Goal: Information Seeking & Learning: Learn about a topic

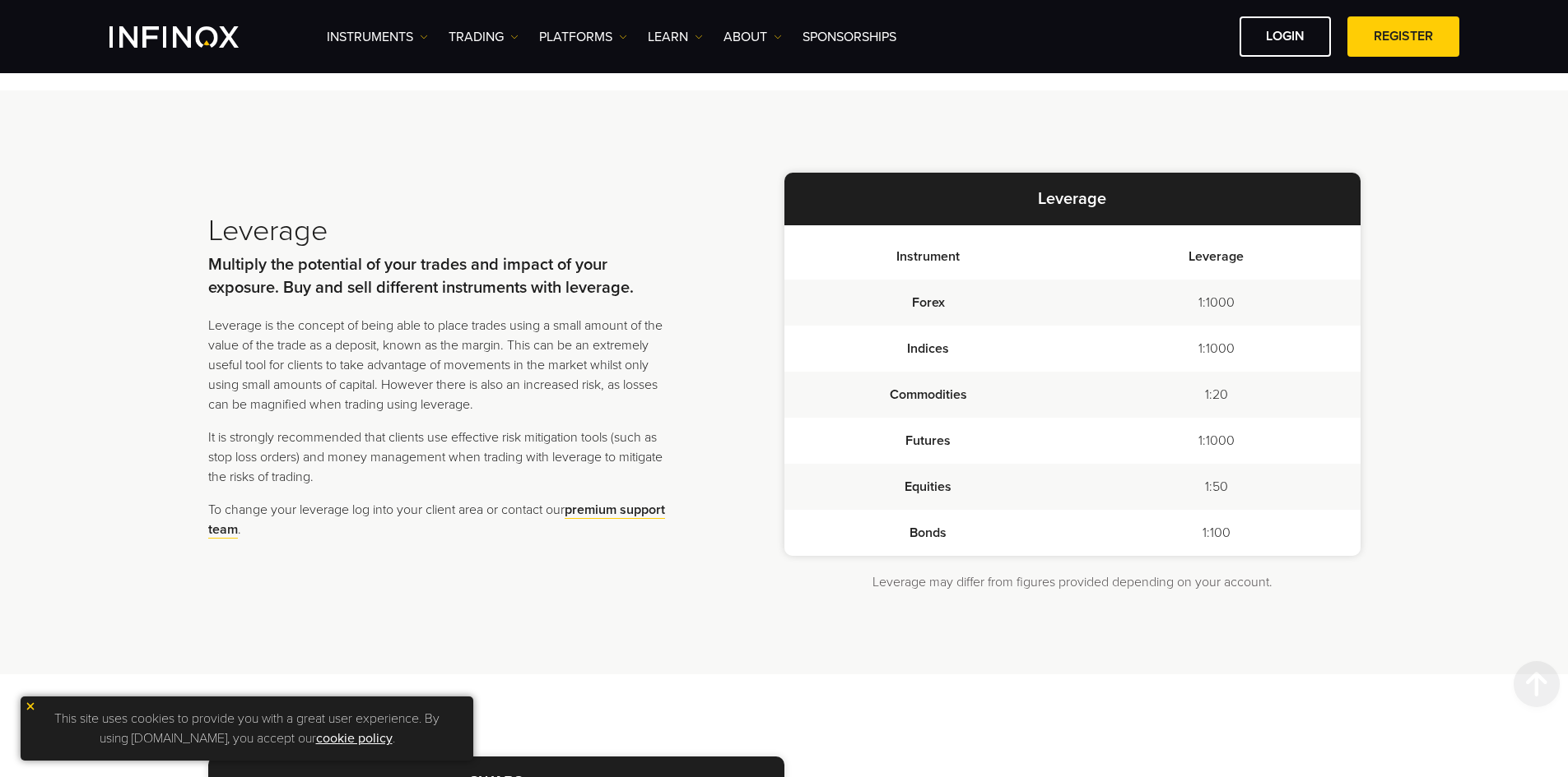
scroll to position [1435, 0]
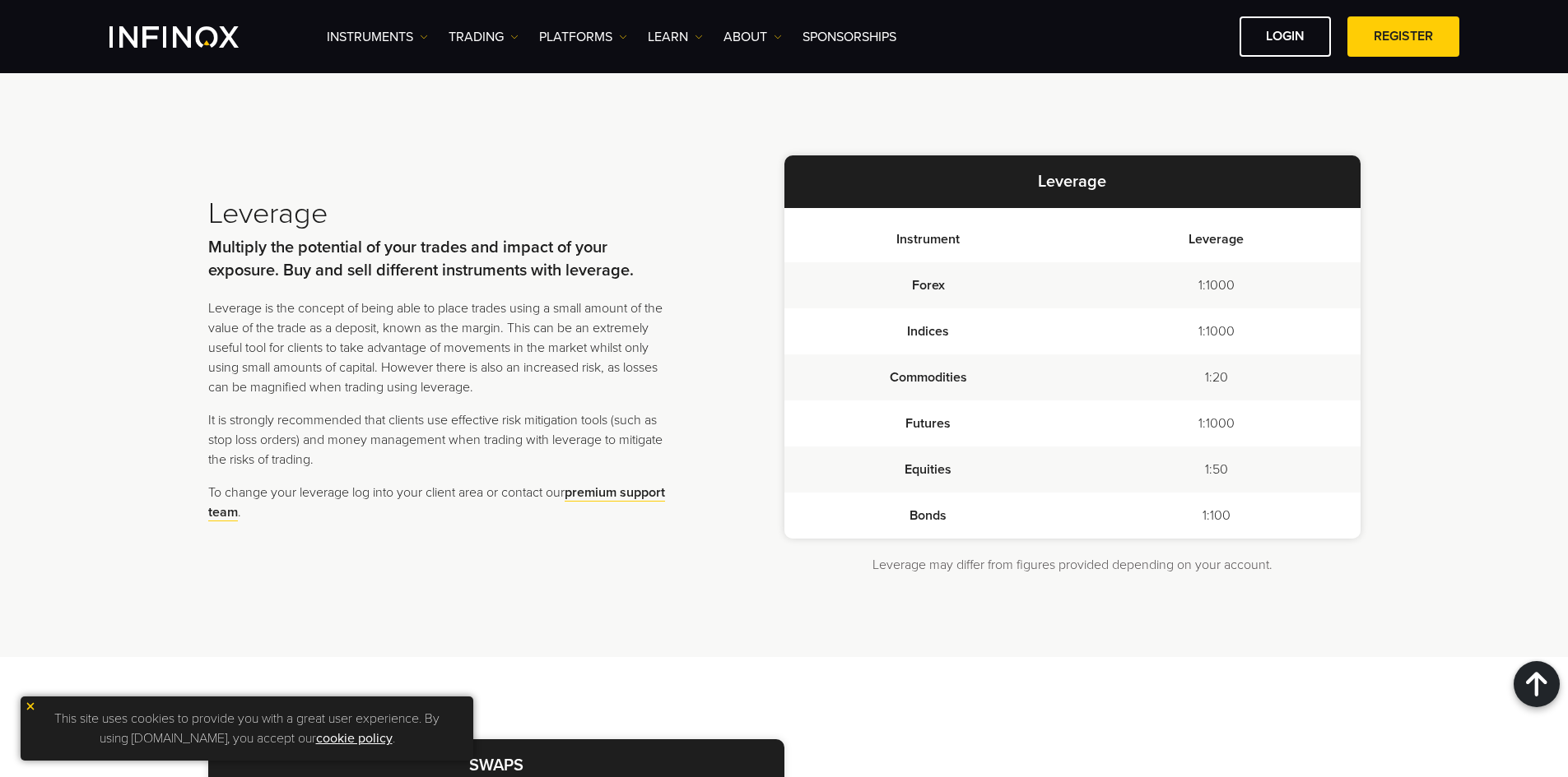
drag, startPoint x: 679, startPoint y: 609, endPoint x: 630, endPoint y: 644, distance: 60.2
click at [674, 610] on div "Leverage Multiply the potential of your trades and impact of your exposure. Buy…" at bounding box center [784, 366] width 1568 height 584
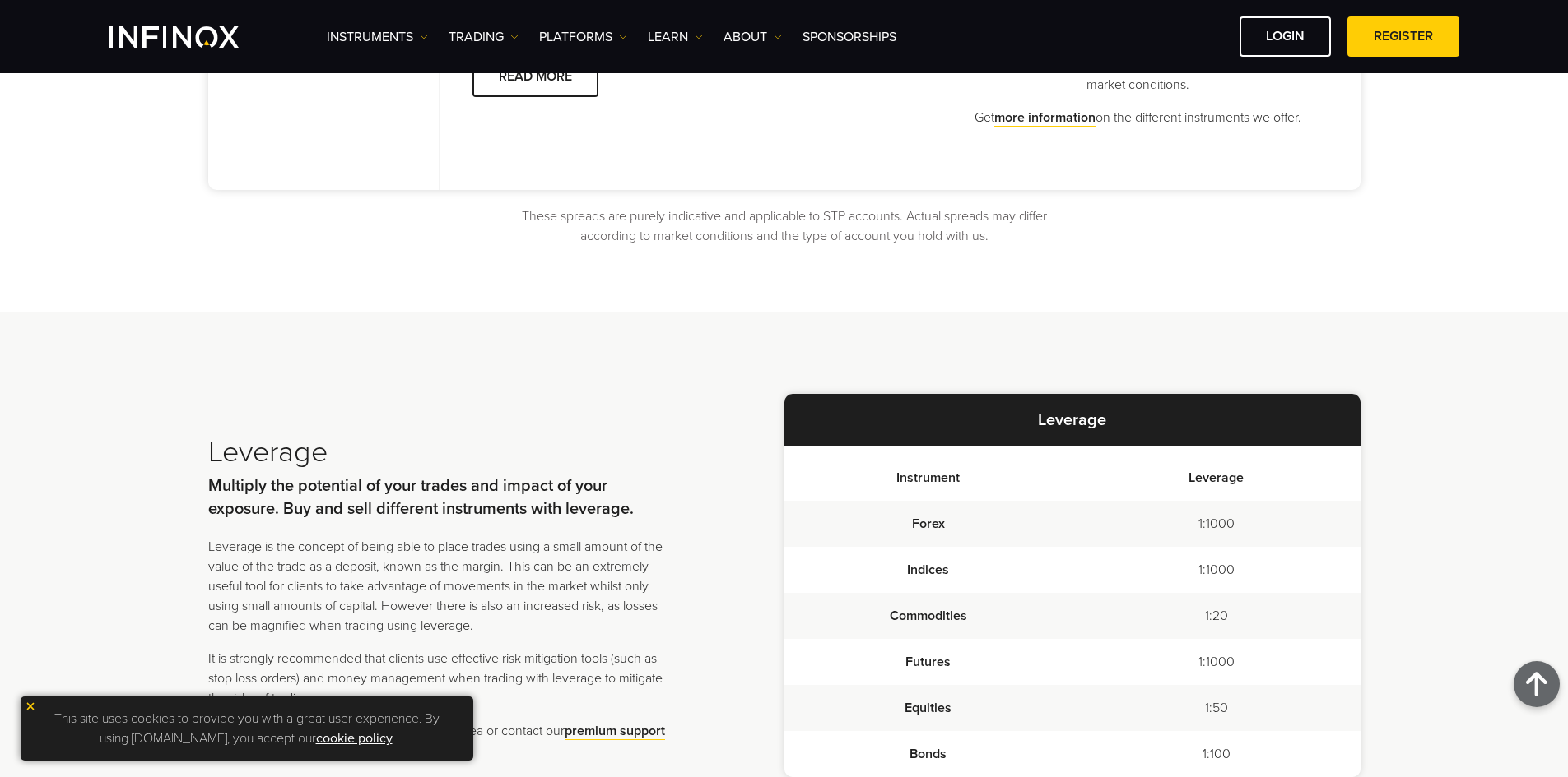
scroll to position [1435, 0]
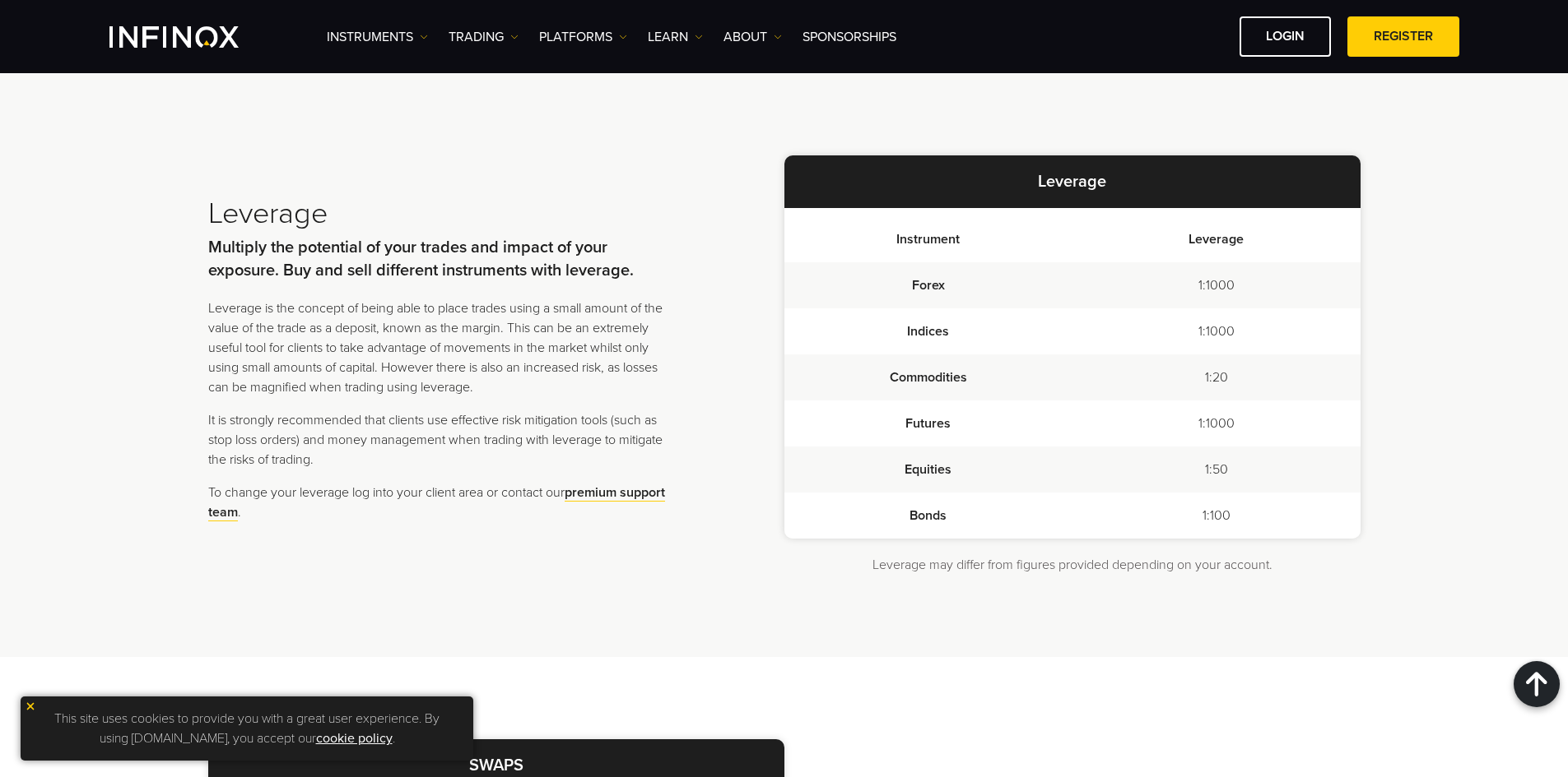
click at [756, 625] on div "Leverage Multiply the potential of your trades and impact of your exposure. Buy…" at bounding box center [784, 366] width 1568 height 584
click at [733, 535] on div "Leverage Multiply the potential of your trades and impact of your exposure. Buy…" at bounding box center [784, 365] width 1152 height 420
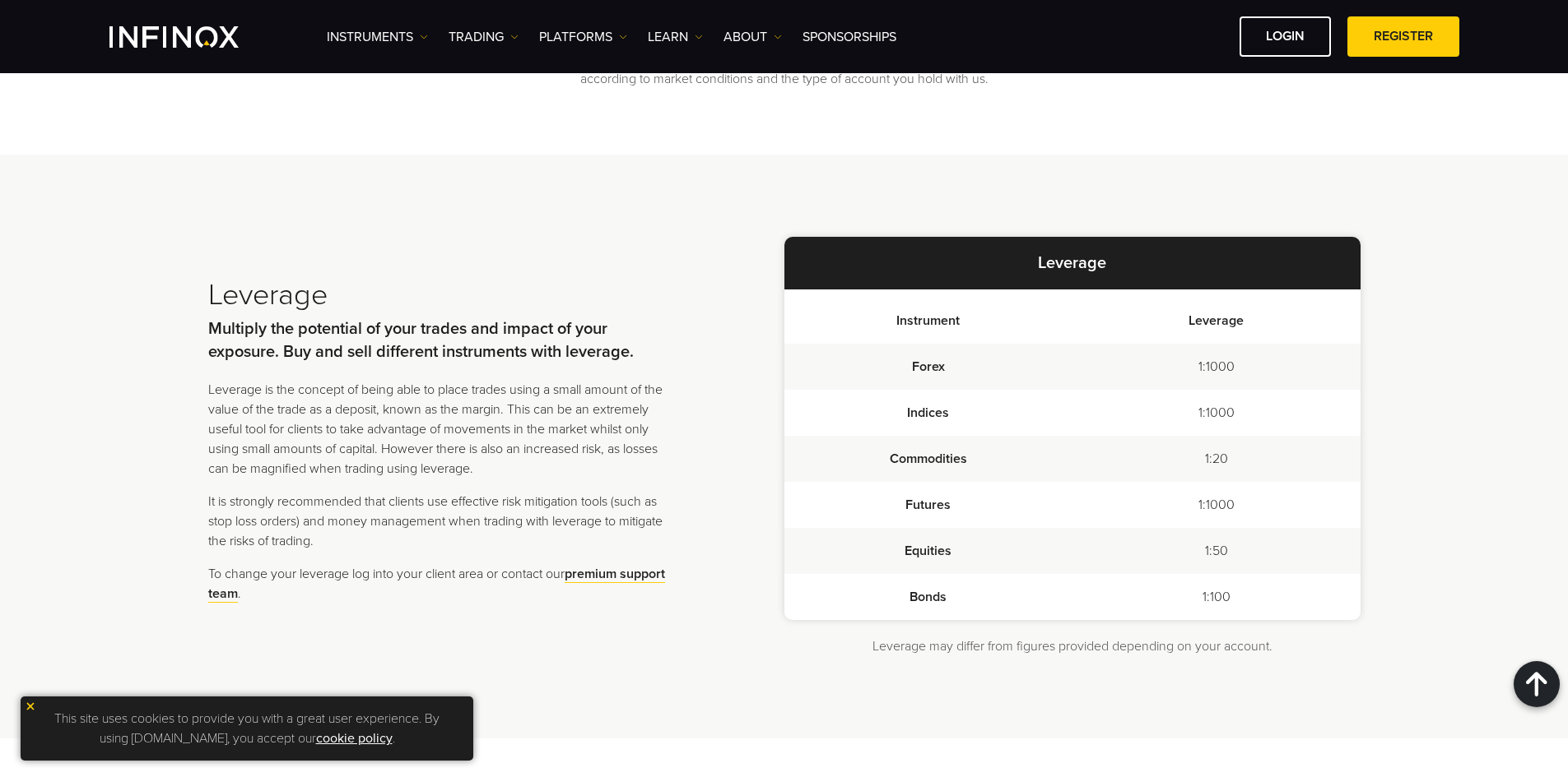
scroll to position [1352, 0]
